Goal: Task Accomplishment & Management: Use online tool/utility

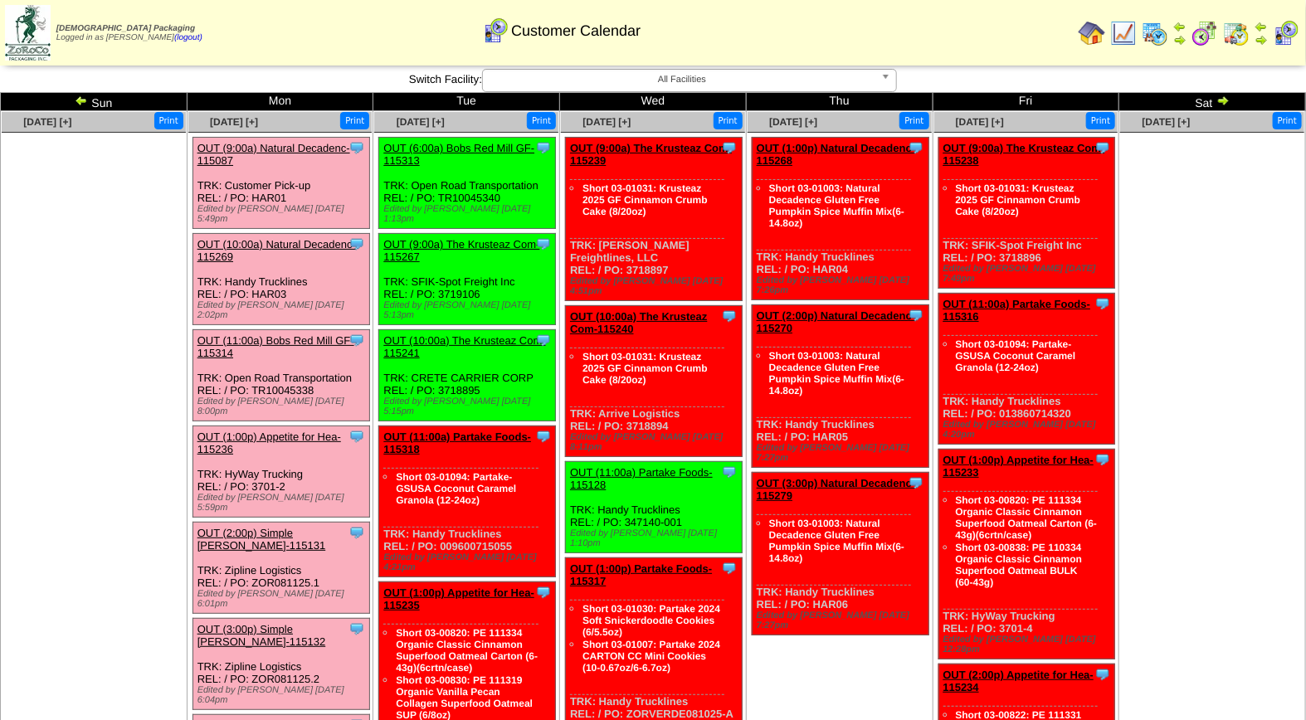
click at [279, 238] on link "OUT (10:00a) Natural Decadenc-115269" at bounding box center [276, 250] width 158 height 25
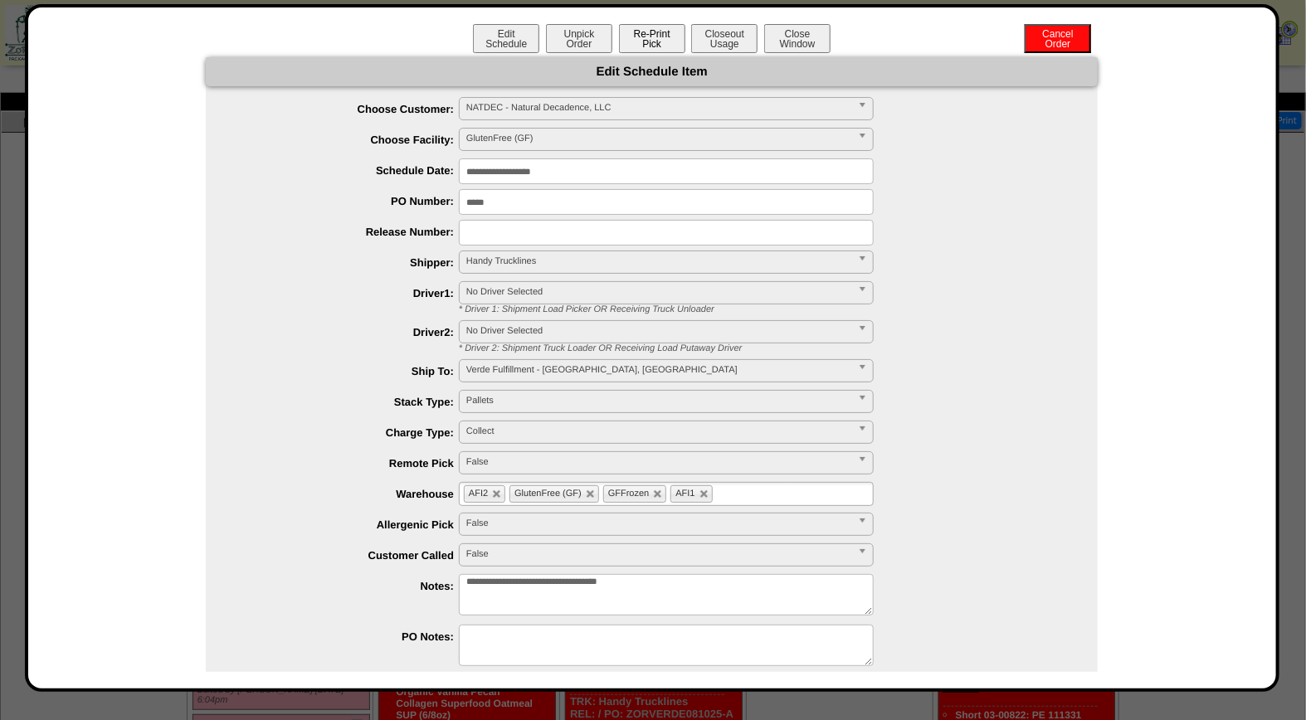
click at [652, 42] on button "Re-Print Pick" at bounding box center [652, 38] width 66 height 29
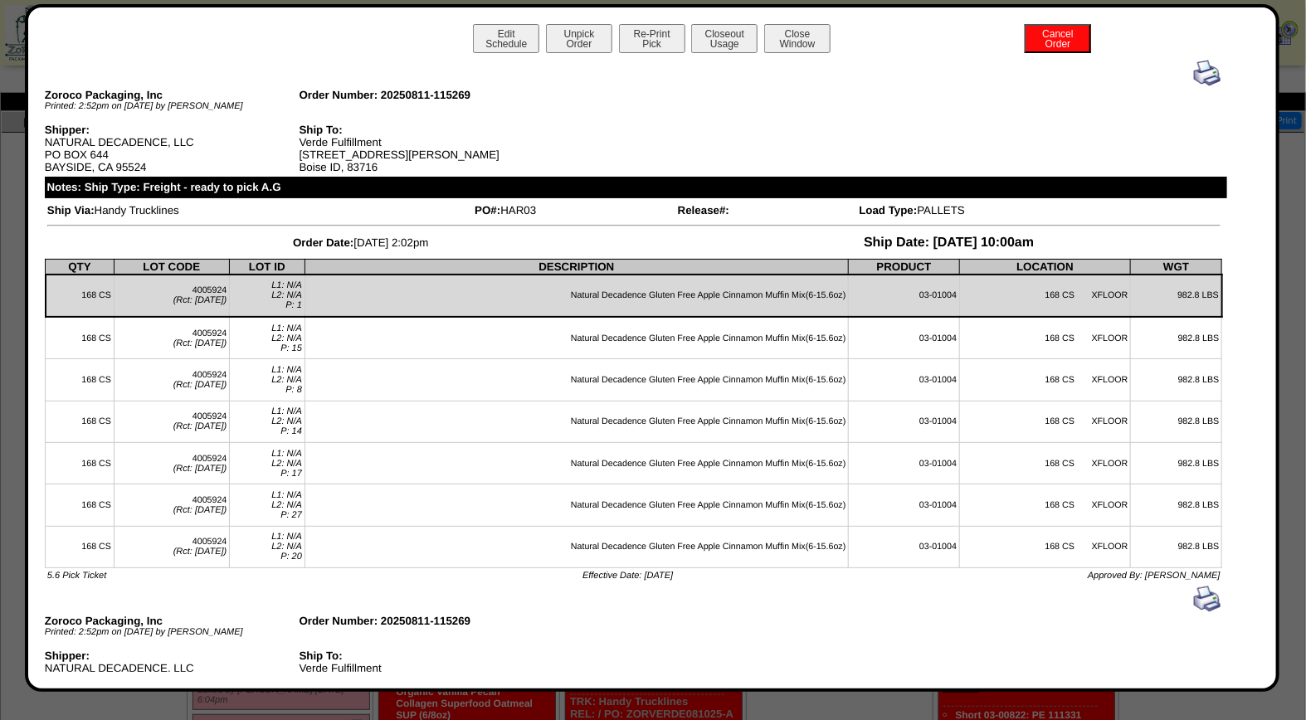
click at [1194, 76] on img at bounding box center [1207, 73] width 27 height 27
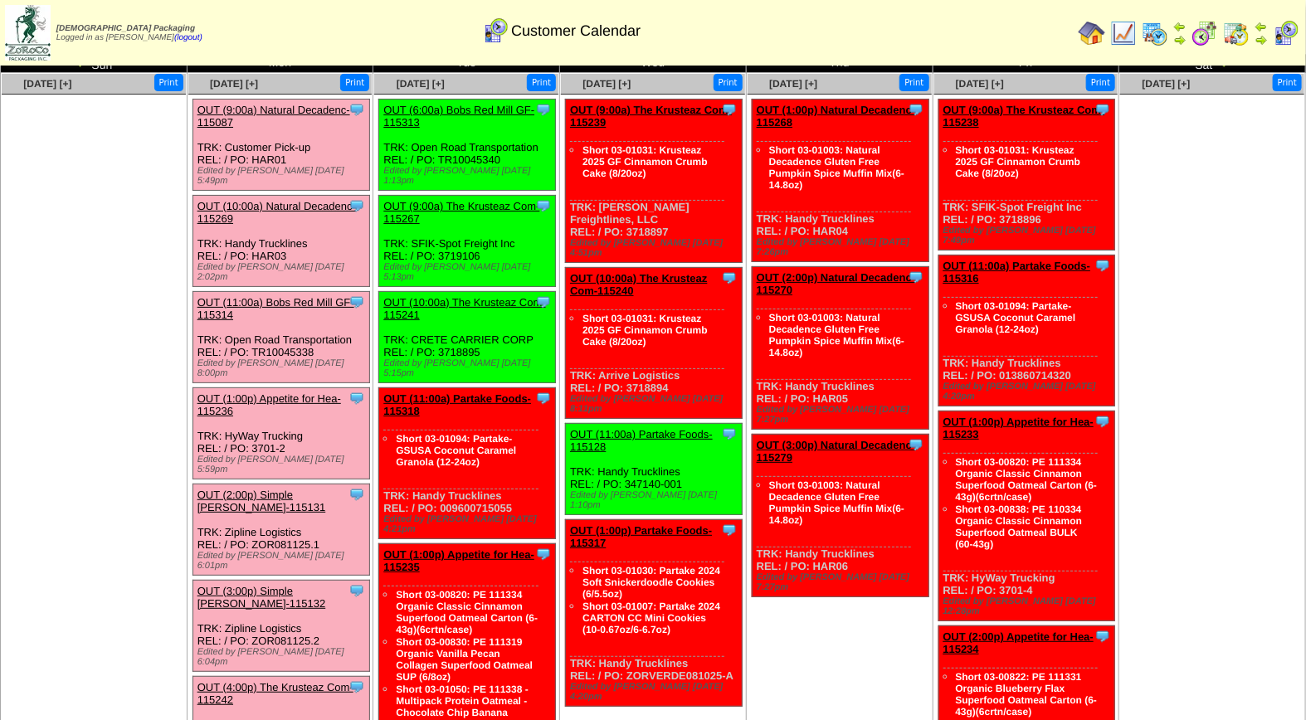
scroll to position [51, 0]
